Goal: Use online tool/utility: Use online tool/utility

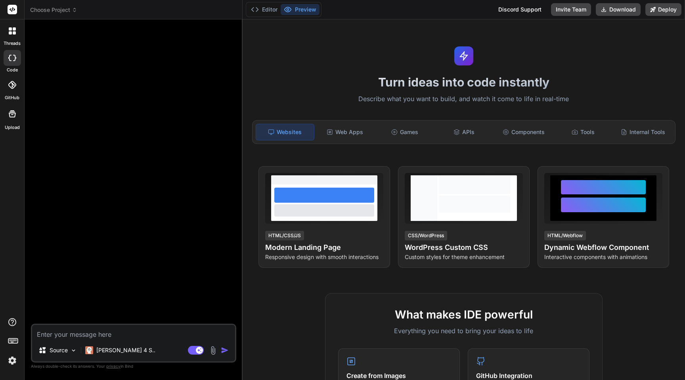
scroll to position [51, 0]
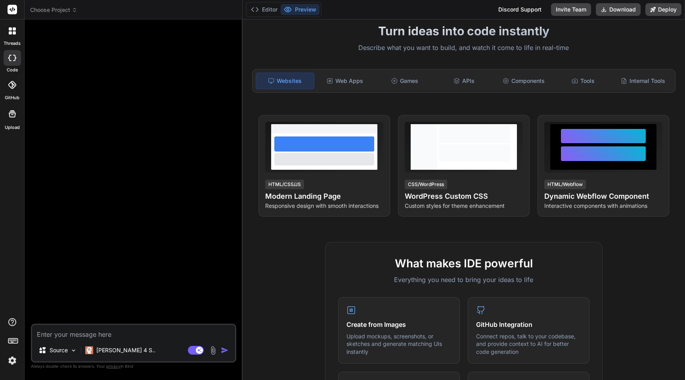
click at [265, 11] on button "Editor" at bounding box center [264, 9] width 33 height 11
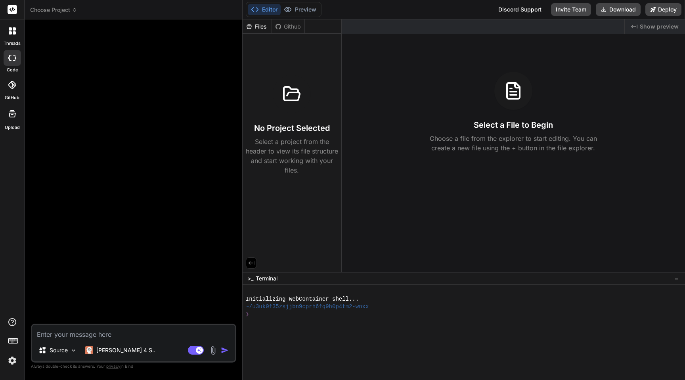
click at [73, 9] on icon at bounding box center [75, 10] width 6 height 6
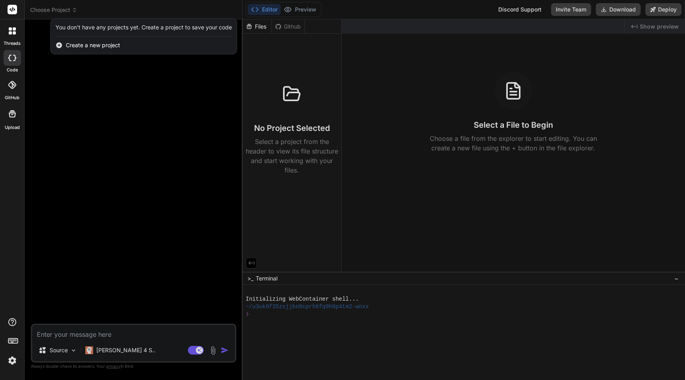
click at [65, 351] on div at bounding box center [342, 190] width 685 height 380
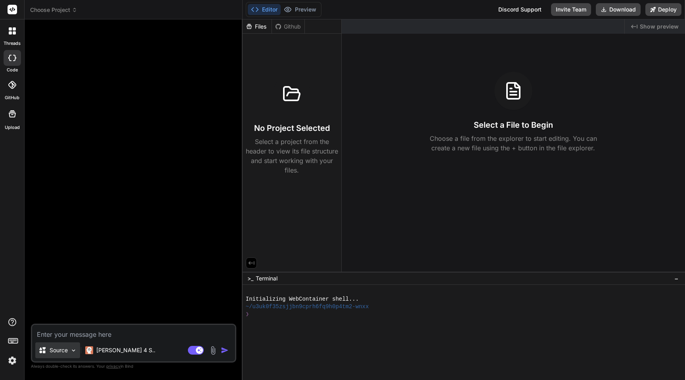
click at [64, 348] on p "Source" at bounding box center [59, 350] width 18 height 8
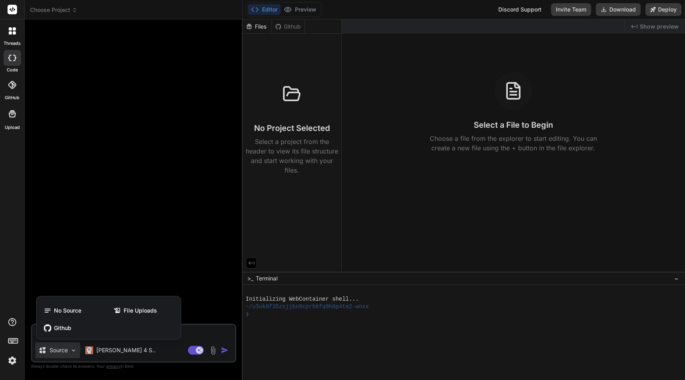
click at [64, 348] on div at bounding box center [342, 190] width 685 height 380
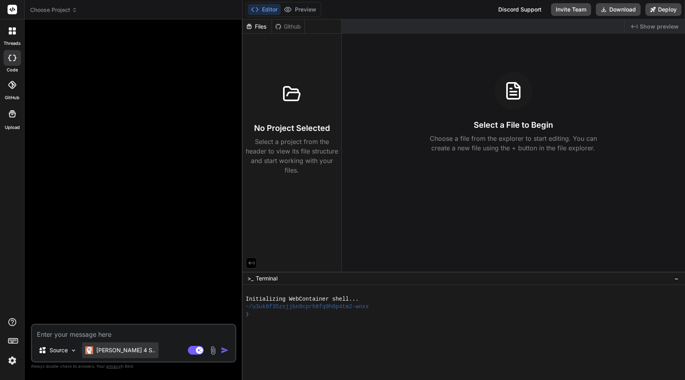
click at [103, 353] on p "[PERSON_NAME] 4 S.." at bounding box center [125, 350] width 59 height 8
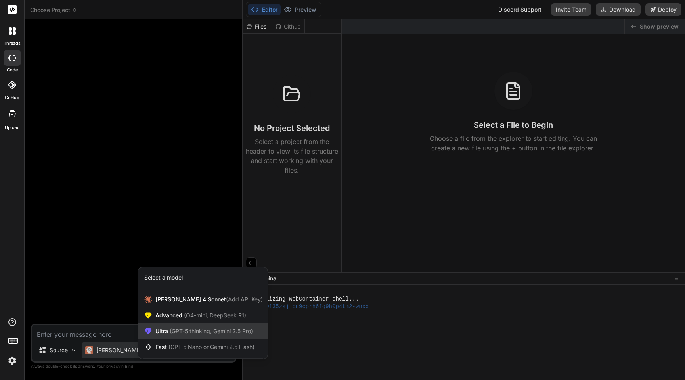
click at [154, 331] on div "Ultra (GPT-5 thinking, Gemini 2.5 Pro)" at bounding box center [203, 331] width 130 height 16
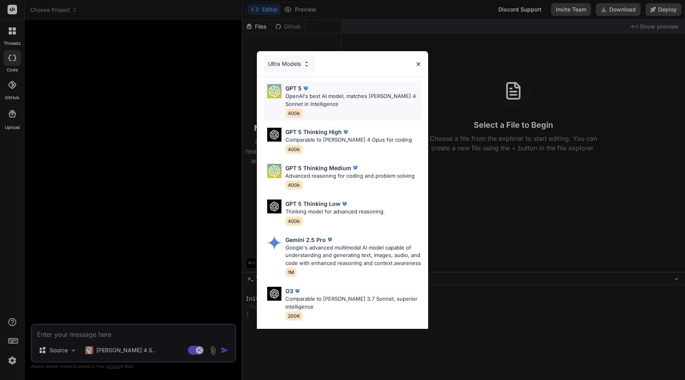
click at [351, 102] on p "OpenAI's best AI model, matches [PERSON_NAME] 4 Sonnet in Intelligence" at bounding box center [354, 99] width 136 height 15
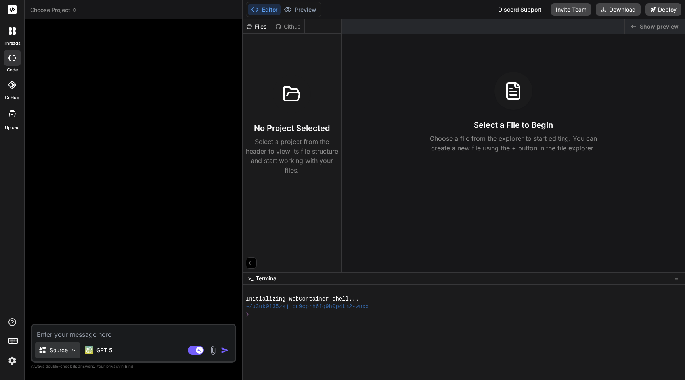
click at [65, 354] on div "Source" at bounding box center [57, 350] width 45 height 16
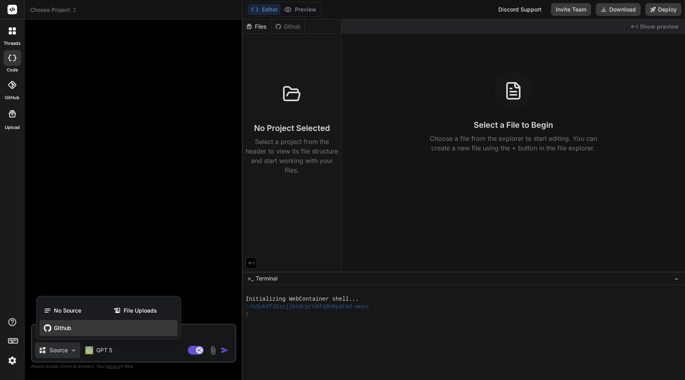
click at [61, 328] on span "Github" at bounding box center [62, 328] width 17 height 8
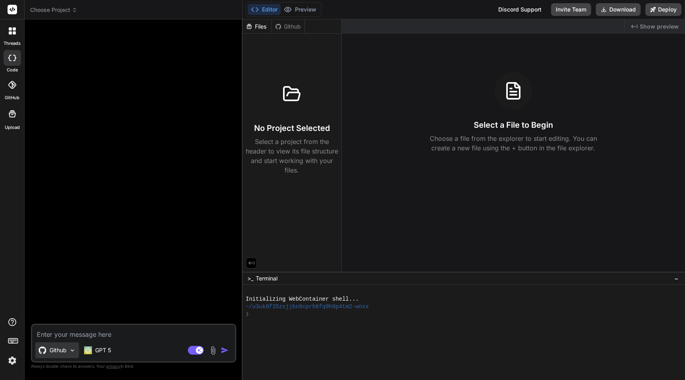
click at [58, 349] on p "Github" at bounding box center [58, 350] width 17 height 8
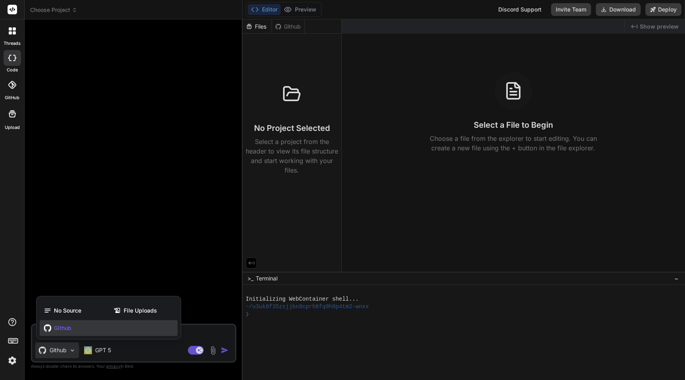
click at [58, 349] on div at bounding box center [342, 190] width 685 height 380
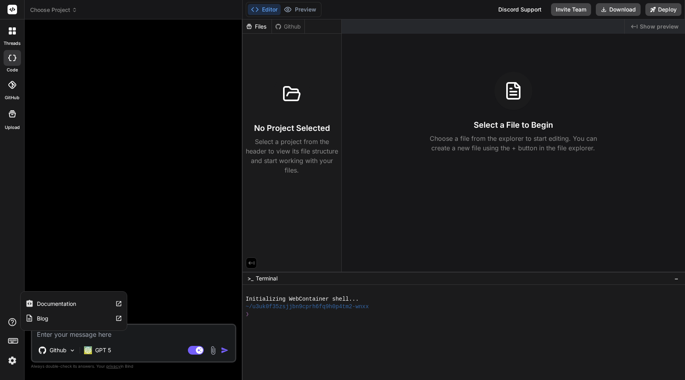
click at [49, 305] on label "Documentation" at bounding box center [56, 304] width 39 height 8
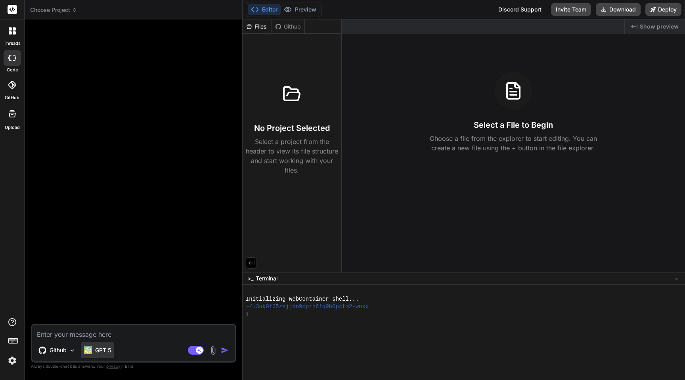
click at [100, 350] on p "GPT 5" at bounding box center [103, 350] width 16 height 8
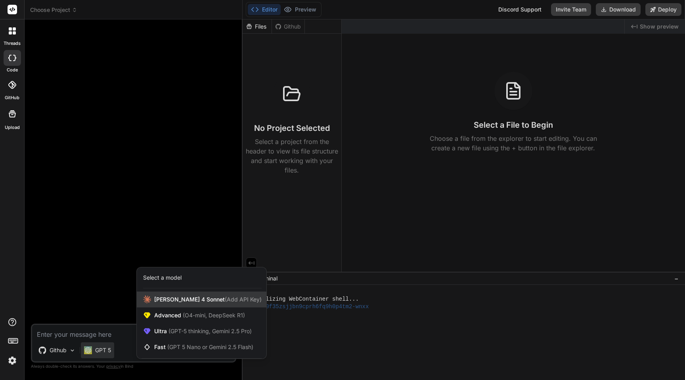
click at [155, 295] on span "[PERSON_NAME] 4 Sonnet (Add API Key)" at bounding box center [207, 299] width 107 height 8
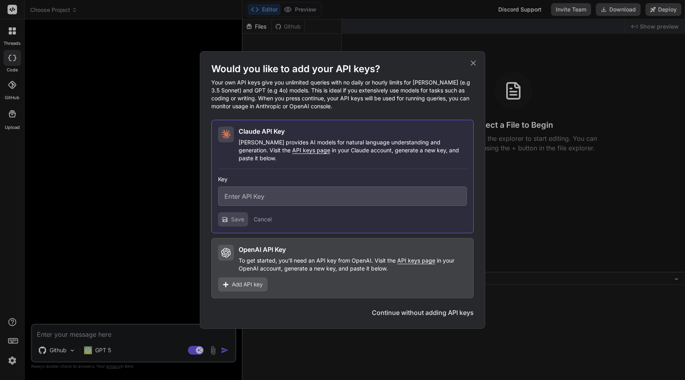
click at [476, 65] on icon at bounding box center [473, 63] width 9 height 9
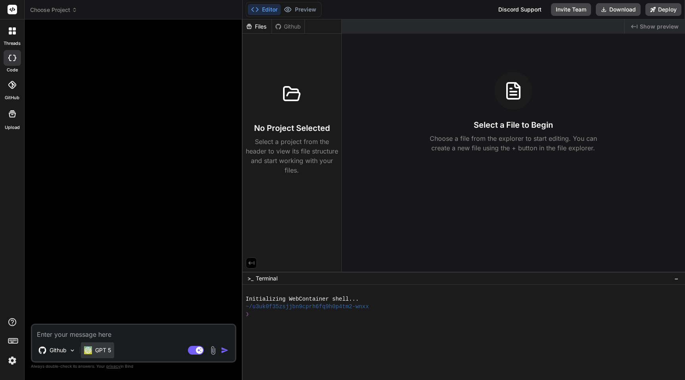
click at [104, 347] on p "GPT 5" at bounding box center [103, 350] width 16 height 8
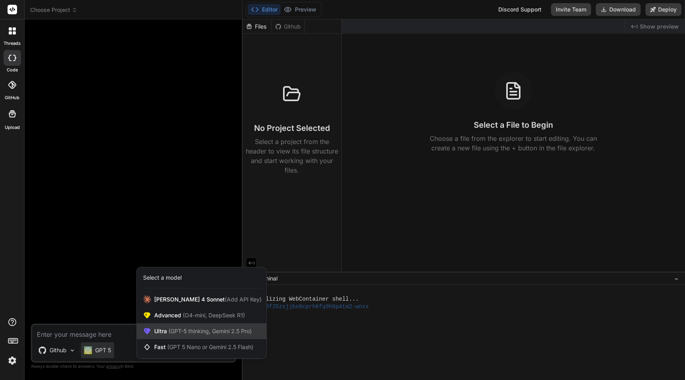
click at [158, 336] on div "Ultra (GPT-5 thinking, Gemini 2.5 Pro)" at bounding box center [202, 331] width 130 height 16
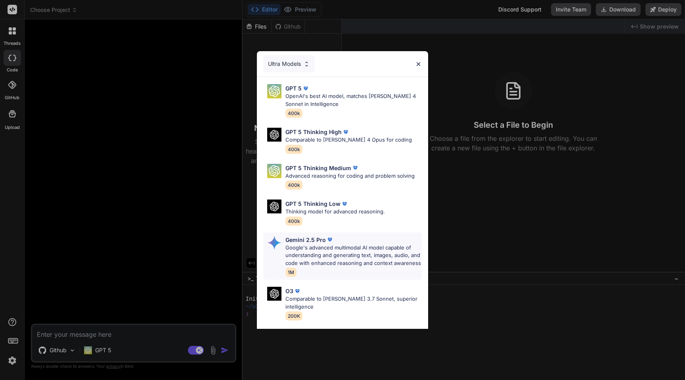
click at [287, 263] on p "Google's advanced multimodal AI model capable of understanding and generating t…" at bounding box center [354, 255] width 136 height 23
type textarea "x"
